Goal: Task Accomplishment & Management: Use online tool/utility

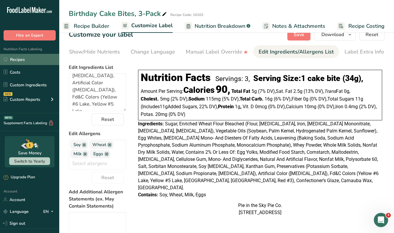
click at [16, 57] on link "Recipes" at bounding box center [29, 59] width 59 height 11
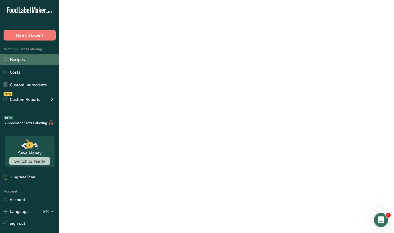
click at [16, 57] on link "Recipes" at bounding box center [29, 59] width 59 height 11
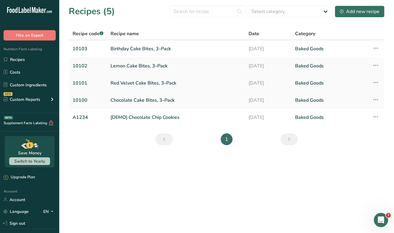
click at [131, 82] on link "Red Velvet Cake Bites, 3-Pack" at bounding box center [175, 83] width 131 height 12
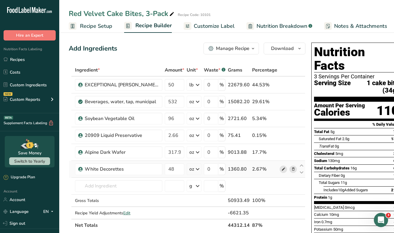
click at [282, 168] on icon at bounding box center [283, 169] width 4 height 6
click at [282, 85] on icon at bounding box center [283, 85] width 4 height 6
click at [22, 59] on link "Recipes" at bounding box center [29, 59] width 59 height 11
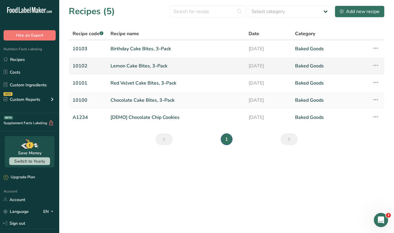
click at [133, 65] on link "Lemon Cake Bites, 3-Pack" at bounding box center [175, 66] width 131 height 12
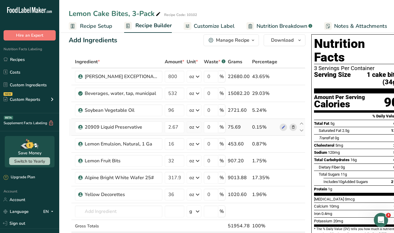
scroll to position [15, 0]
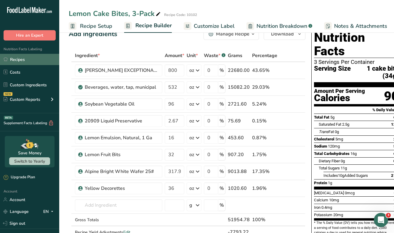
click at [18, 59] on link "Recipes" at bounding box center [29, 59] width 59 height 11
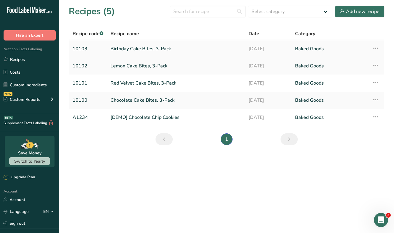
click at [121, 52] on link "Birthday Cake Bites, 3-Pack" at bounding box center [175, 49] width 131 height 12
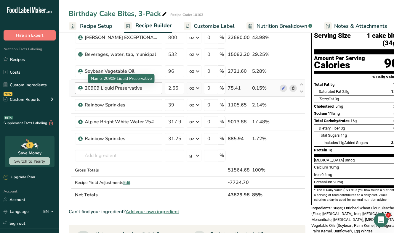
scroll to position [50, 0]
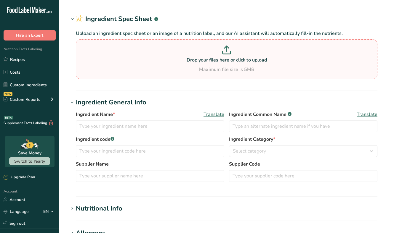
type input "White Decorettes"
type input "Dawn Food Products, Inc."
type input "3074435"
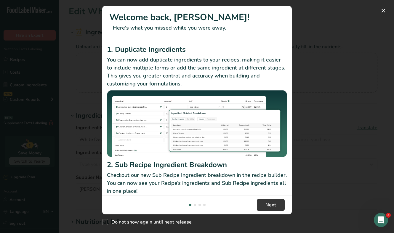
click at [333, 43] on div "New Features" at bounding box center [197, 116] width 394 height 233
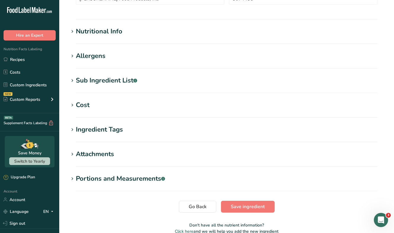
scroll to position [196, 0]
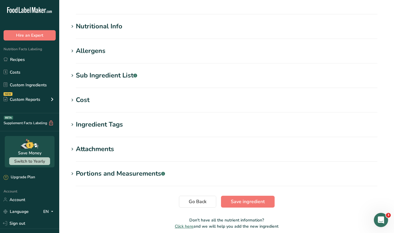
click at [100, 80] on div "Sub Ingredient List .a-a{fill:#347362;}.b-a{fill:#fff;}" at bounding box center [106, 76] width 61 height 10
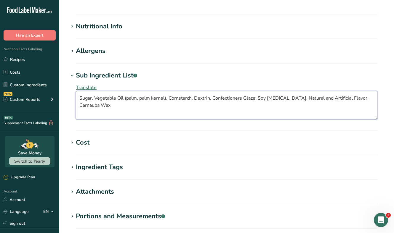
drag, startPoint x: 108, startPoint y: 103, endPoint x: 76, endPoint y: 99, distance: 32.8
click at [76, 99] on div "Translate Sugar, Vegetable Oil (palm, palm kernel), Cornstarch, Dextrin, Confec…" at bounding box center [227, 102] width 316 height 43
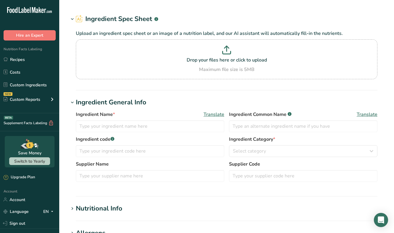
type input "EXCEPTIONAL [PERSON_NAME] REQUEST RED VELVET CAKE MIX"
type input "Dawn Food Products, Inc."
type input "00547862"
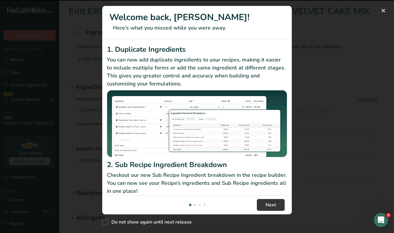
click at [106, 57] on div "1. Duplicate Ingredients You can now add duplicate ingredients to your recipes,…" at bounding box center [197, 117] width 190 height 156
click at [313, 76] on div "New Features" at bounding box center [197, 116] width 394 height 233
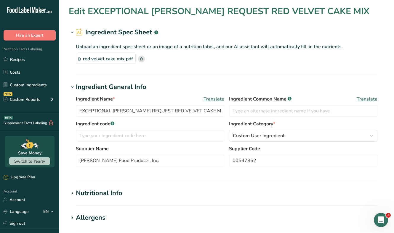
click at [111, 62] on div "red velvet cake mix.pdf" at bounding box center [106, 59] width 60 height 10
